Goal: Transaction & Acquisition: Book appointment/travel/reservation

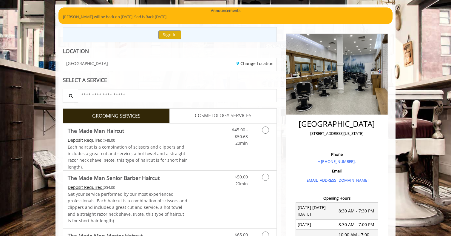
scroll to position [47, 0]
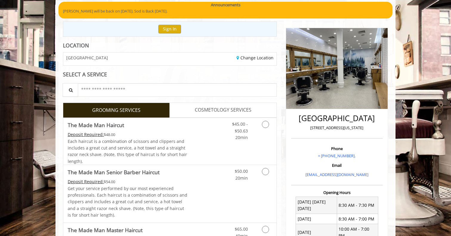
click at [205, 108] on span "COSMETOLOGY SERVICES" at bounding box center [223, 110] width 57 height 8
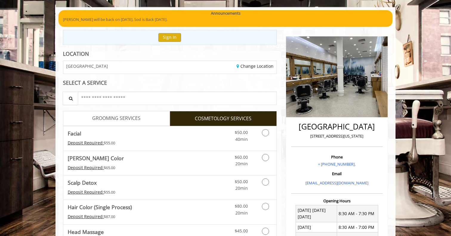
scroll to position [55, 0]
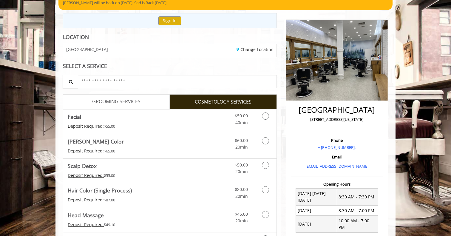
click at [160, 99] on link "GROOMING SERVICES" at bounding box center [116, 101] width 107 height 15
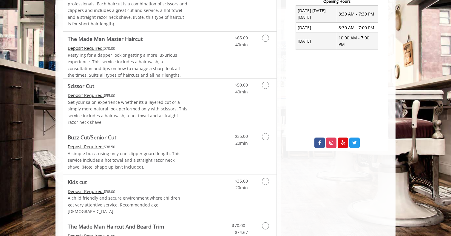
scroll to position [240, 0]
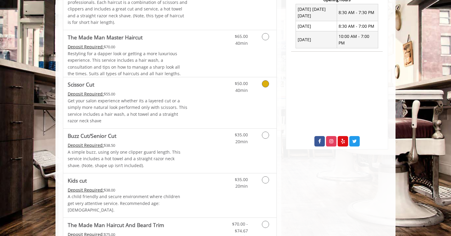
click at [263, 83] on icon "Grooming services" at bounding box center [265, 83] width 7 height 7
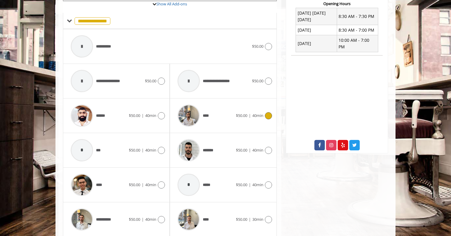
scroll to position [231, 0]
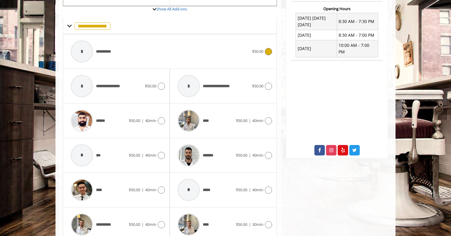
click at [231, 55] on div "**********" at bounding box center [160, 51] width 184 height 28
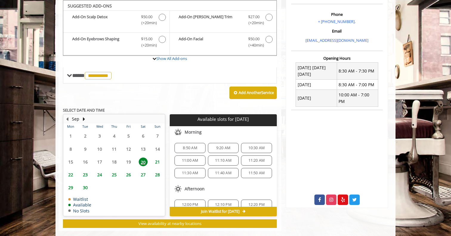
scroll to position [180, 0]
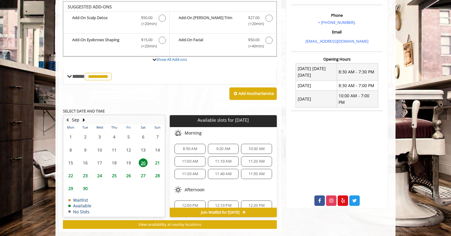
click at [72, 175] on span "22" at bounding box center [70, 175] width 9 height 9
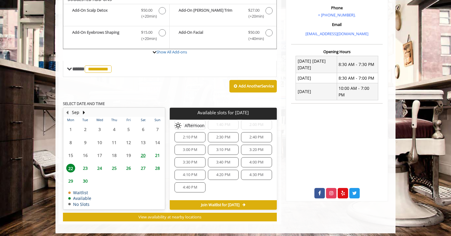
scroll to position [70, 0]
click at [249, 150] on span "2:00 PM" at bounding box center [256, 152] width 14 height 5
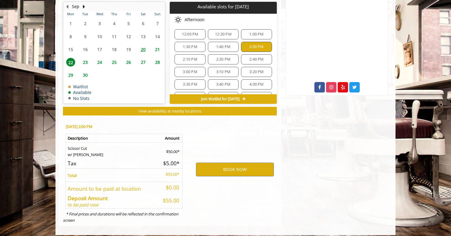
scroll to position [294, 0]
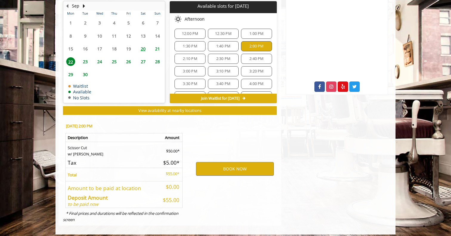
click at [222, 58] on span "2:30 PM" at bounding box center [223, 58] width 14 height 5
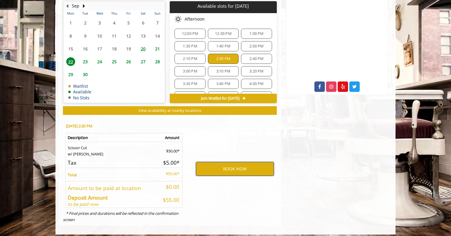
click at [235, 169] on button "BOOK NOW" at bounding box center [235, 169] width 78 height 14
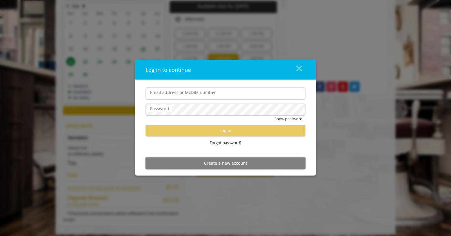
click at [224, 162] on button "Create a new account" at bounding box center [225, 163] width 160 height 12
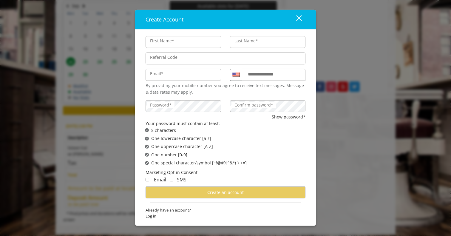
type input "****"
type input "******"
type input "**********"
click at [259, 77] on label "**********" at bounding box center [266, 73] width 43 height 7
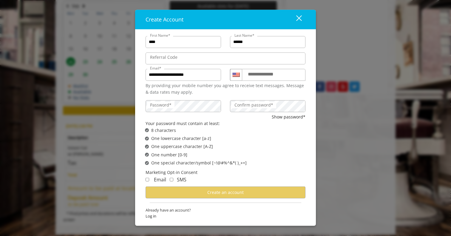
click at [259, 77] on input "**********" at bounding box center [273, 75] width 63 height 12
type input "**********"
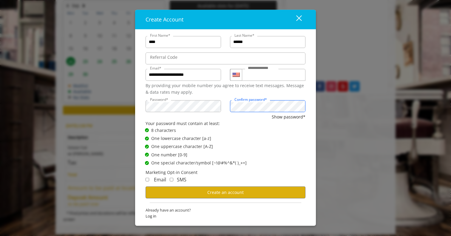
scroll to position [294, 0]
click at [148, 183] on div "Email" at bounding box center [155, 180] width 21 height 8
click at [222, 191] on span "Create an account" at bounding box center [225, 192] width 36 height 6
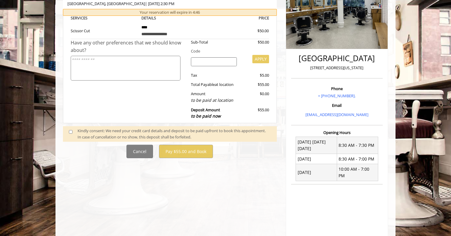
scroll to position [108, 0]
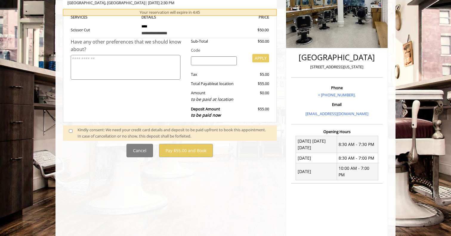
click at [234, 127] on div "Kindly consent: We need your credit card details and deposit to be paid upfront…" at bounding box center [173, 133] width 193 height 13
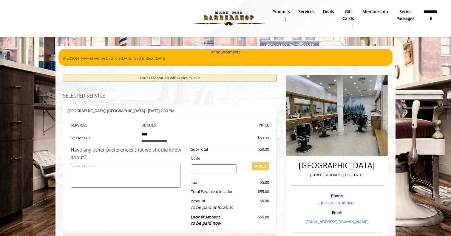
scroll to position [0, 0]
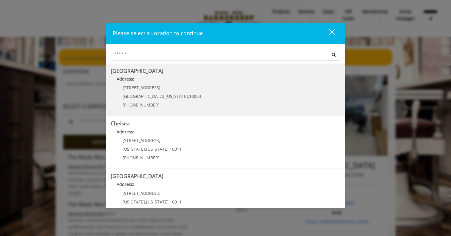
click at [203, 75] on Village "Greenwich Village Address: 60 E 8th St Manhattan , New York , 10003 (212) 598-1…" at bounding box center [225, 90] width 229 height 44
click at [222, 94] on Village "[GEOGRAPHIC_DATA] Address: [STREET_ADDRESS][US_STATE] (212) 598-1840" at bounding box center [225, 90] width 229 height 44
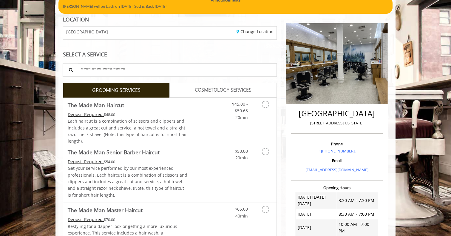
scroll to position [63, 0]
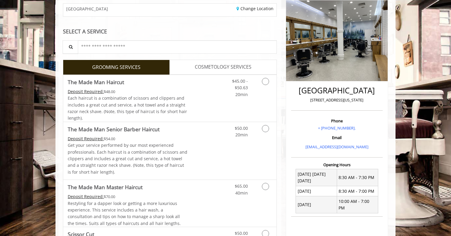
scroll to position [76, 0]
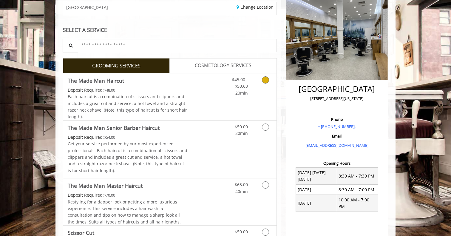
click at [259, 78] on link "Grooming services" at bounding box center [264, 84] width 15 height 23
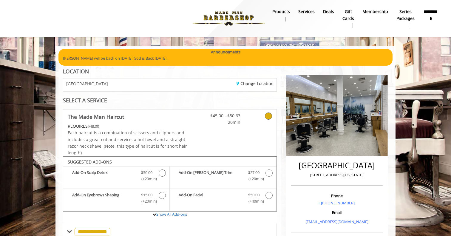
scroll to position [0, 0]
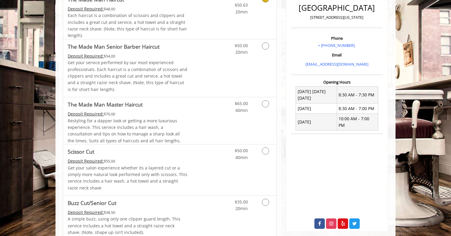
scroll to position [184, 0]
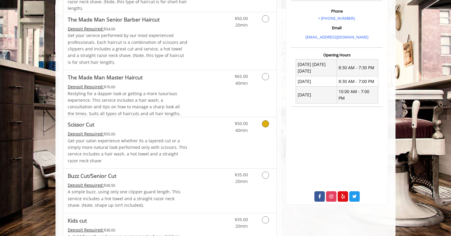
click at [267, 127] on div "$50.00 40min" at bounding box center [249, 142] width 53 height 51
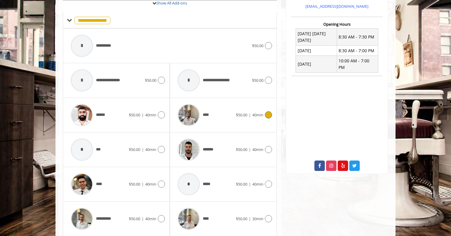
scroll to position [220, 0]
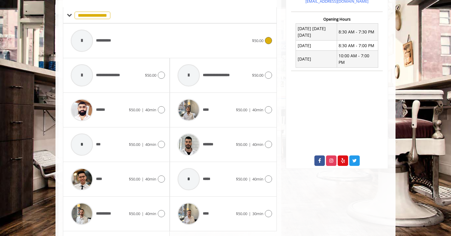
click at [236, 39] on div "**********" at bounding box center [160, 41] width 184 height 28
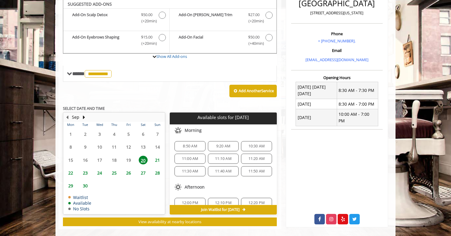
scroll to position [159, 0]
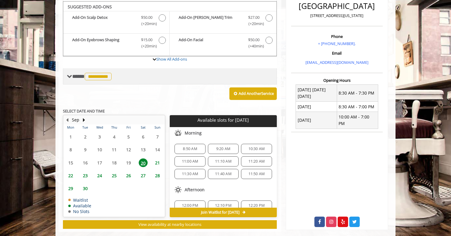
click at [99, 73] on span "**********" at bounding box center [98, 76] width 27 height 7
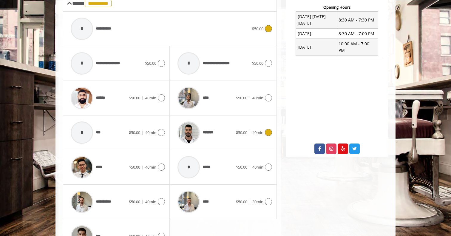
click at [257, 130] on span "40min" at bounding box center [257, 132] width 11 height 5
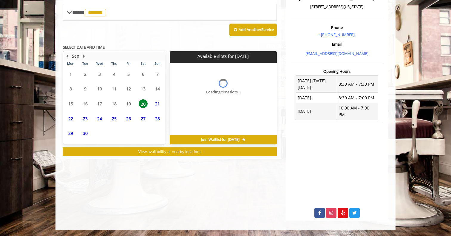
scroll to position [159, 0]
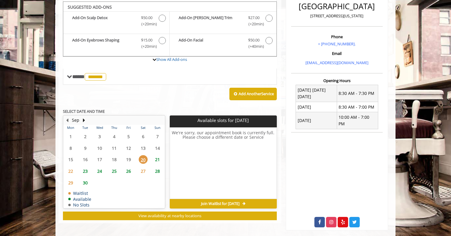
click at [83, 170] on span "23" at bounding box center [85, 171] width 9 height 9
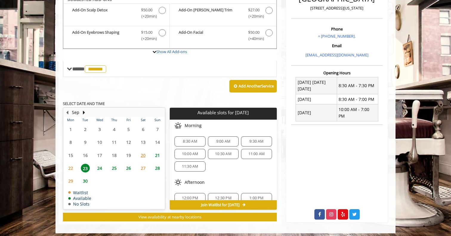
scroll to position [0, 0]
click at [71, 164] on span "22" at bounding box center [70, 168] width 9 height 9
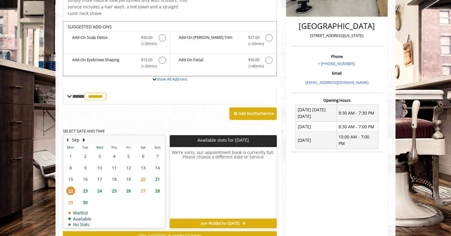
scroll to position [138, 0]
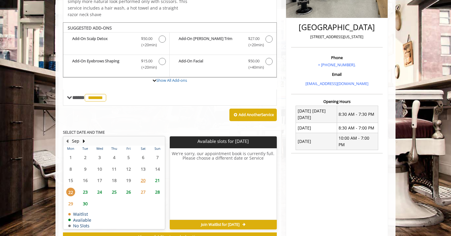
click at [141, 187] on span "27" at bounding box center [143, 191] width 9 height 9
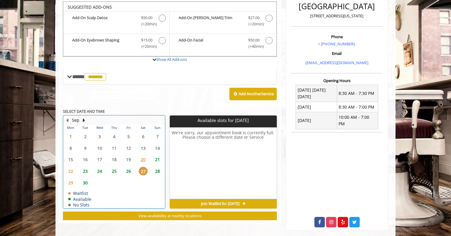
click at [152, 165] on td "28" at bounding box center [157, 171] width 15 height 12
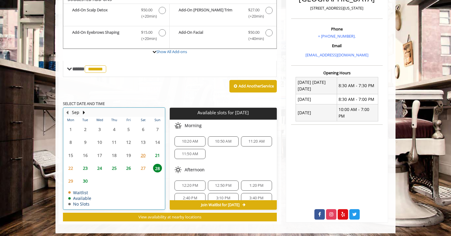
click at [153, 157] on td "21" at bounding box center [157, 155] width 15 height 13
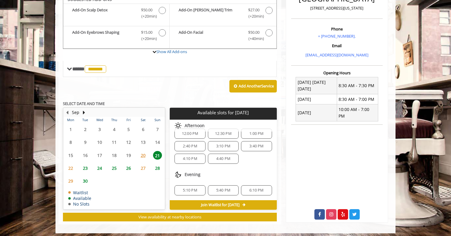
scroll to position [39, 0]
click at [86, 164] on span "23" at bounding box center [85, 168] width 9 height 9
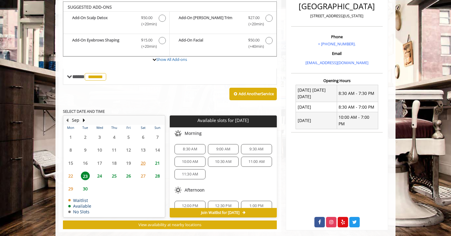
scroll to position [167, 0]
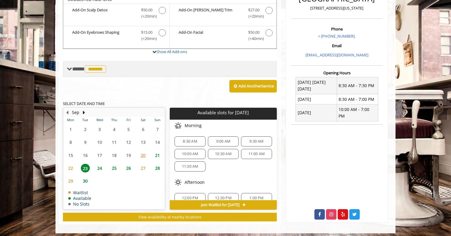
click at [92, 67] on span "*******" at bounding box center [95, 68] width 21 height 7
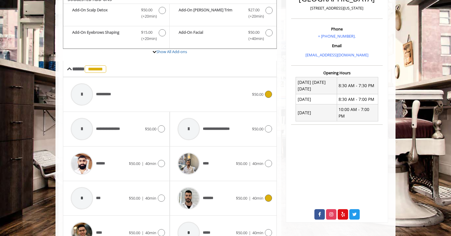
click at [203, 95] on div "**********" at bounding box center [160, 94] width 184 height 28
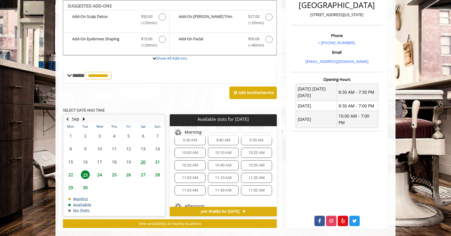
scroll to position [159, 0]
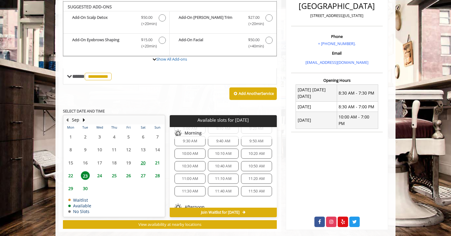
click at [195, 177] on span "11:00 AM" at bounding box center [190, 178] width 16 height 5
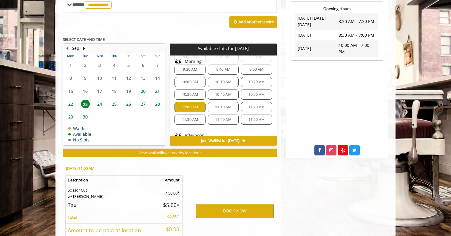
scroll to position [273, 0]
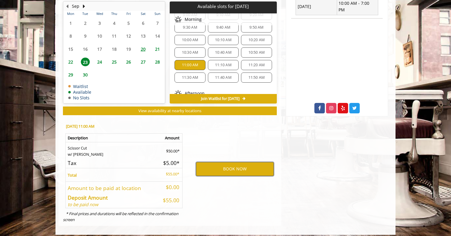
click at [205, 163] on button "BOOK NOW" at bounding box center [235, 169] width 78 height 14
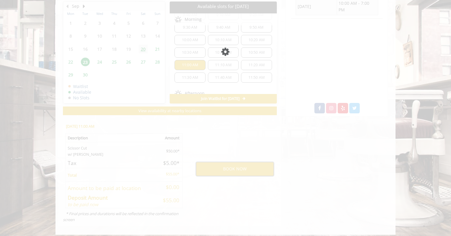
scroll to position [0, 0]
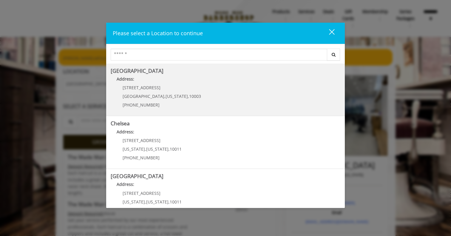
click at [190, 72] on h5 "[GEOGRAPHIC_DATA]" at bounding box center [225, 71] width 229 height 6
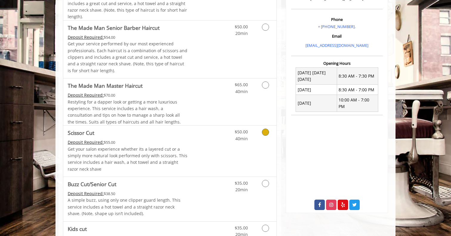
click at [263, 136] on div "$50.00 40min" at bounding box center [249, 150] width 53 height 51
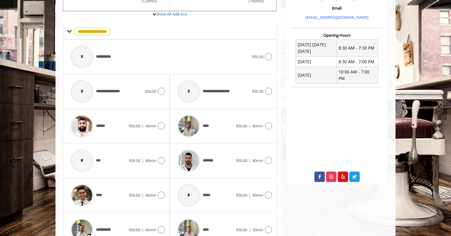
scroll to position [252, 0]
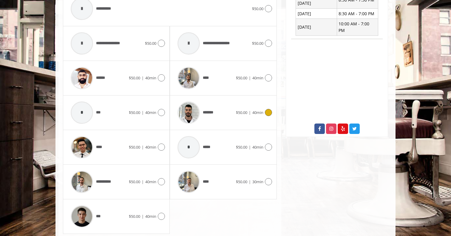
click at [256, 101] on div "******* $50.00 | 40min" at bounding box center [222, 112] width 97 height 28
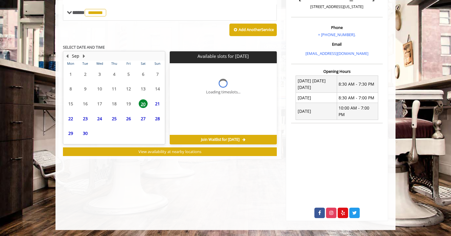
scroll to position [159, 0]
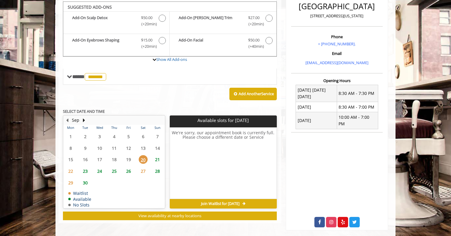
click at [89, 169] on span "23" at bounding box center [85, 171] width 9 height 9
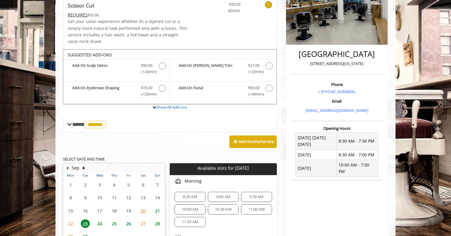
scroll to position [106, 0]
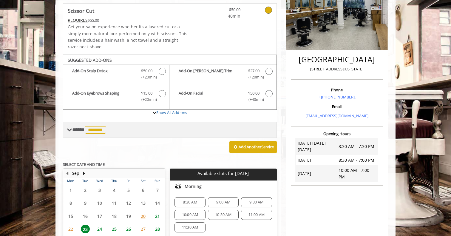
click at [97, 122] on div "**** ******* ********" at bounding box center [170, 130] width 214 height 16
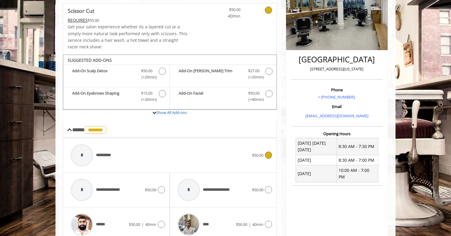
click at [136, 151] on div "**********" at bounding box center [160, 155] width 184 height 28
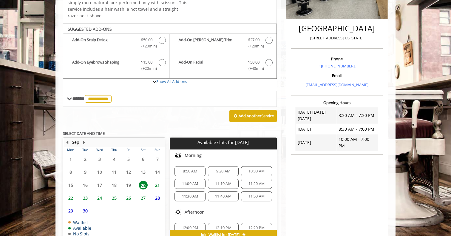
click at [87, 195] on span "23" at bounding box center [85, 197] width 9 height 9
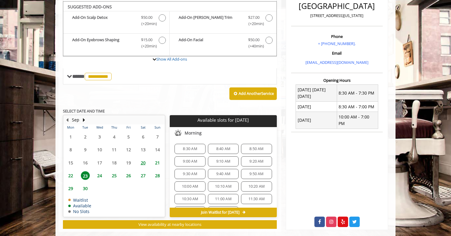
scroll to position [30, 0]
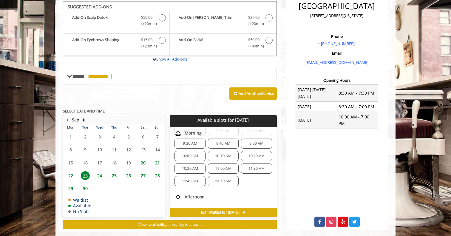
click at [258, 166] on span "11:30 AM" at bounding box center [256, 168] width 16 height 5
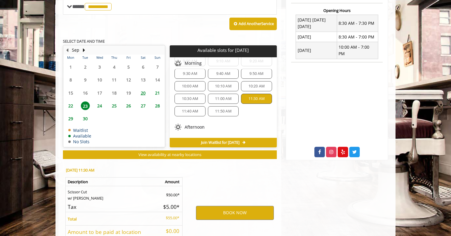
scroll to position [273, 0]
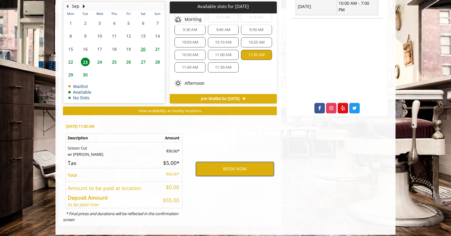
click at [238, 162] on button "BOOK NOW" at bounding box center [235, 169] width 78 height 14
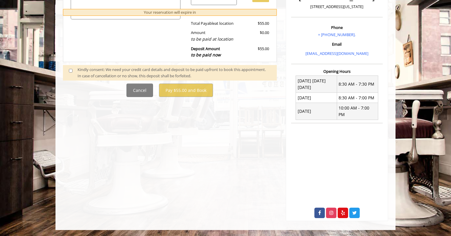
scroll to position [0, 0]
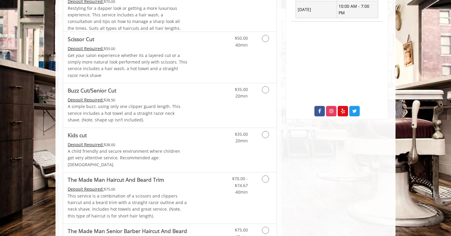
scroll to position [229, 0]
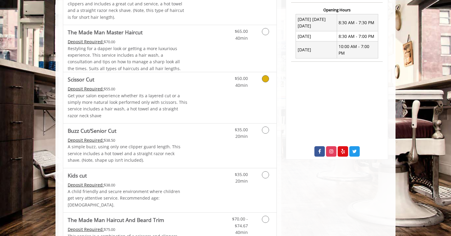
click at [257, 76] on link "Grooming services" at bounding box center [264, 80] width 15 height 16
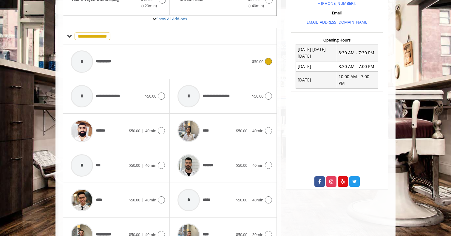
click at [201, 61] on div "**********" at bounding box center [160, 61] width 184 height 28
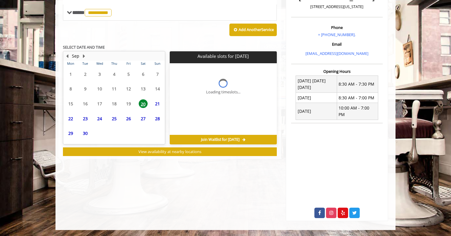
scroll to position [159, 0]
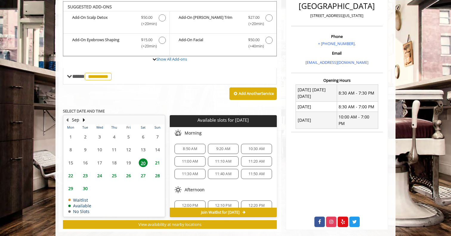
click at [70, 172] on span "22" at bounding box center [70, 175] width 9 height 9
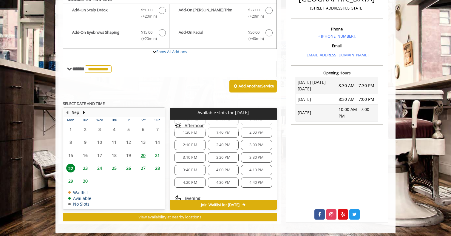
scroll to position [88, 0]
click at [246, 142] on div "3:00 PM" at bounding box center [256, 147] width 31 height 10
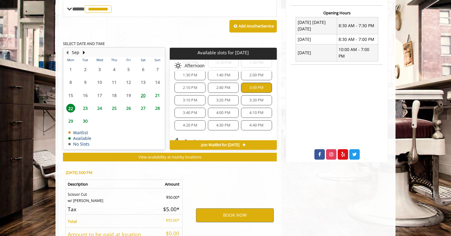
scroll to position [273, 0]
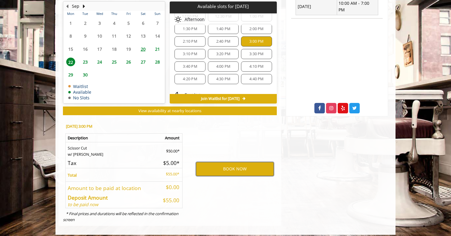
click at [234, 166] on button "BOOK NOW" at bounding box center [235, 169] width 78 height 14
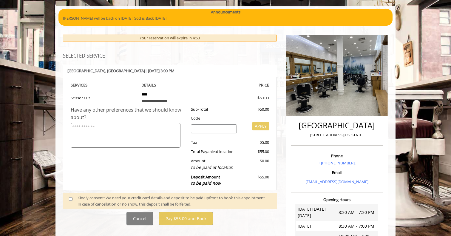
scroll to position [60, 0]
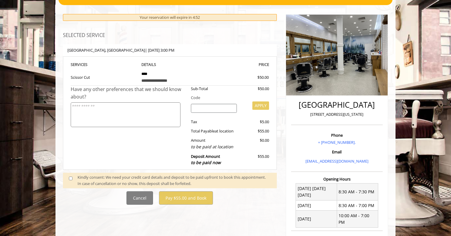
click at [220, 174] on div "Kindly consent: We need your credit card details and deposit to be paid upfront…" at bounding box center [173, 180] width 193 height 13
click at [72, 174] on span at bounding box center [73, 180] width 18 height 13
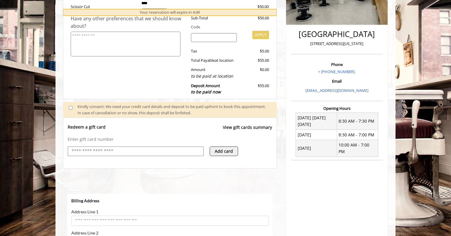
scroll to position [0, 0]
select select "***"
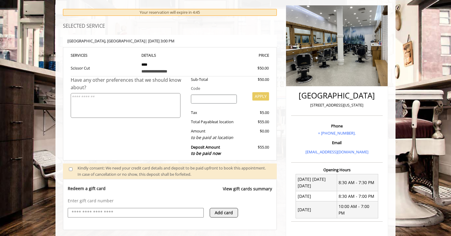
scroll to position [67, 0]
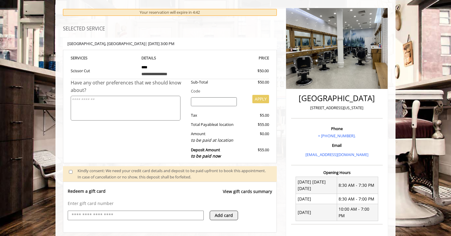
click at [101, 200] on p "Enter gift card number" at bounding box center [170, 203] width 204 height 6
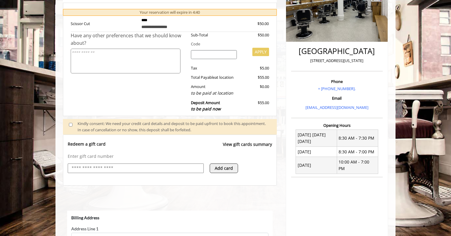
scroll to position [124, 0]
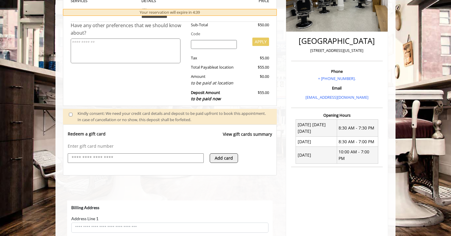
click at [143, 155] on input "text" at bounding box center [135, 157] width 129 height 7
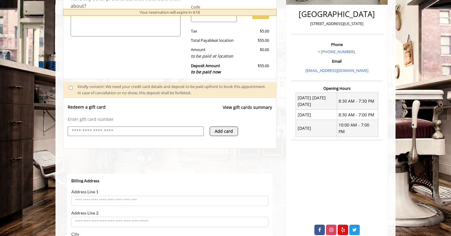
scroll to position [111, 0]
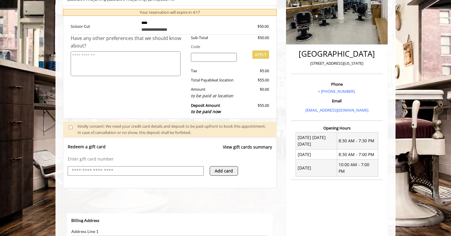
click at [239, 144] on link "View gift cards summary" at bounding box center [247, 150] width 49 height 12
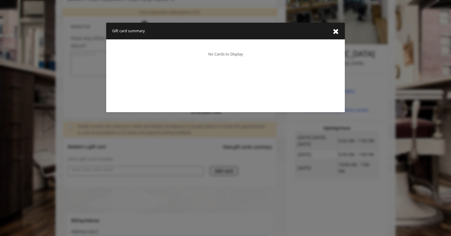
click at [333, 33] on icon "close gift card summary dialog" at bounding box center [336, 31] width 6 height 7
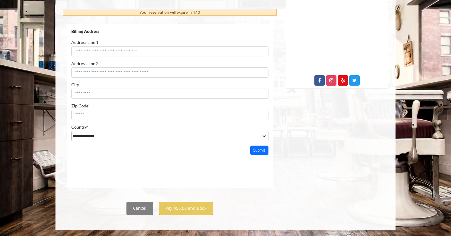
scroll to position [0, 0]
select select "***"
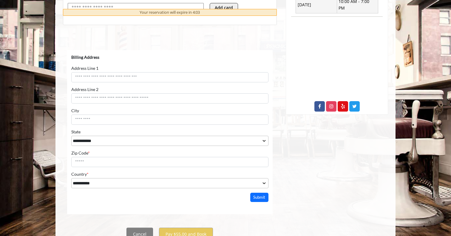
scroll to position [288, 0]
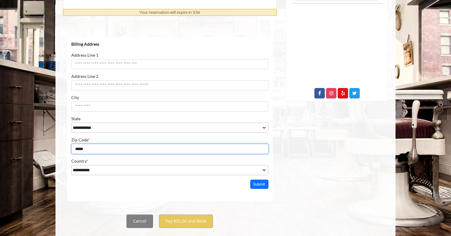
type input "*****"
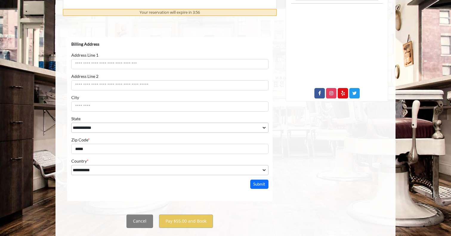
click at [186, 204] on div at bounding box center [169, 204] width 205 height 6
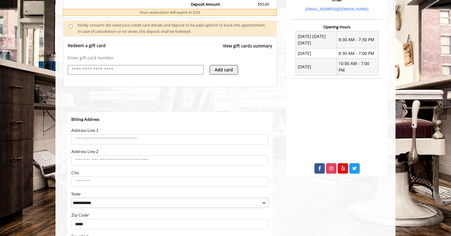
scroll to position [211, 0]
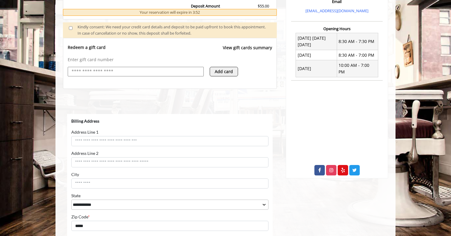
drag, startPoint x: 99, startPoint y: 0, endPoint x: 157, endPoint y: 70, distance: 90.8
click at [157, 70] on input "text" at bounding box center [135, 71] width 129 height 7
click at [214, 72] on button "Add card" at bounding box center [224, 72] width 28 height 10
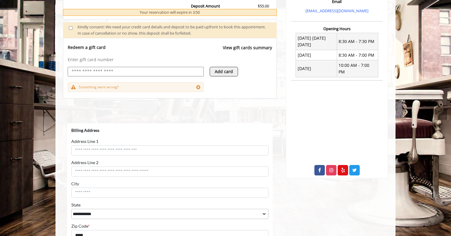
click at [162, 72] on div at bounding box center [136, 72] width 136 height 10
click at [162, 69] on input "text" at bounding box center [135, 71] width 129 height 7
type input "**********"
click at [231, 68] on button "Add card" at bounding box center [224, 72] width 28 height 10
click at [197, 85] on icon at bounding box center [198, 87] width 4 height 5
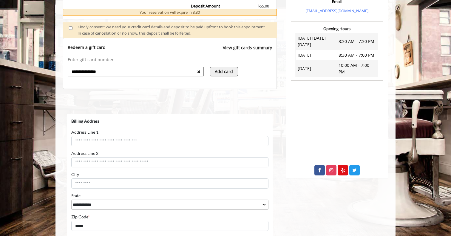
click at [199, 71] on span at bounding box center [198, 71] width 3 height 7
click at [198, 69] on icon at bounding box center [198, 71] width 3 height 4
click at [114, 70] on input "text" at bounding box center [135, 71] width 129 height 7
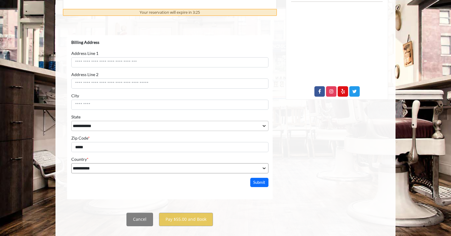
scroll to position [286, 0]
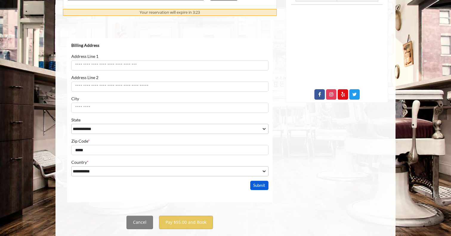
click at [260, 185] on button "Submit" at bounding box center [259, 184] width 18 height 9
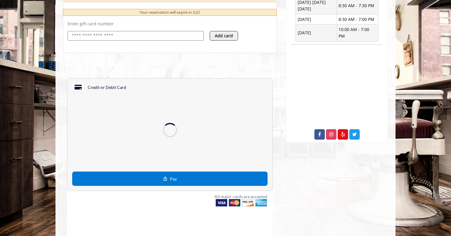
scroll to position [246, 0]
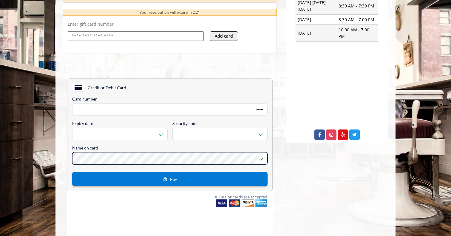
click at [159, 178] on button "Pay" at bounding box center [169, 178] width 195 height 14
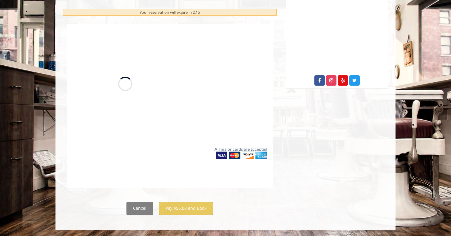
scroll to position [300, 0]
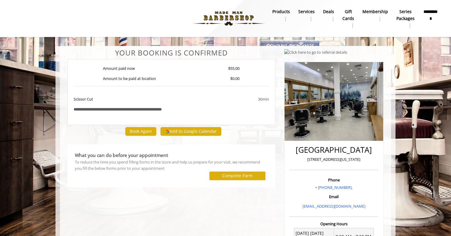
click at [221, 171] on button "Complete Form" at bounding box center [237, 175] width 56 height 9
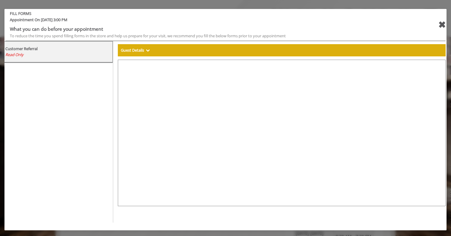
select select "***"
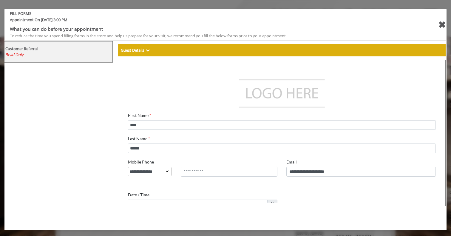
click at [440, 26] on div "✖" at bounding box center [441, 25] width 7 height 14
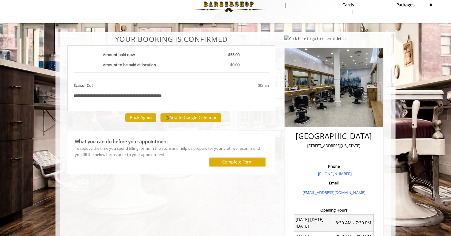
scroll to position [14, 0]
